Goal: Find specific page/section: Find specific page/section

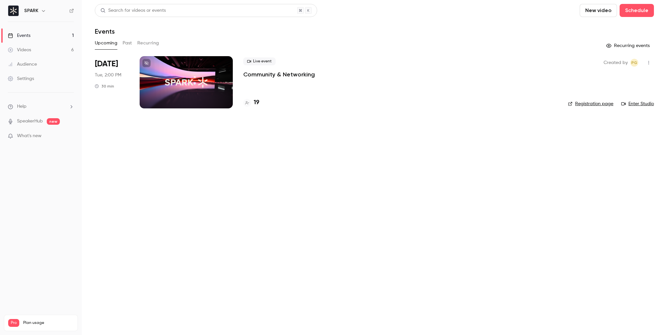
click at [253, 102] on div "19" at bounding box center [251, 102] width 16 height 9
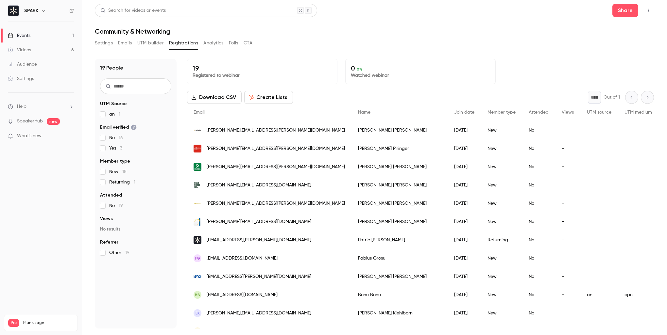
click at [46, 34] on link "Events 1" at bounding box center [41, 35] width 82 height 14
